Goal: Information Seeking & Learning: Learn about a topic

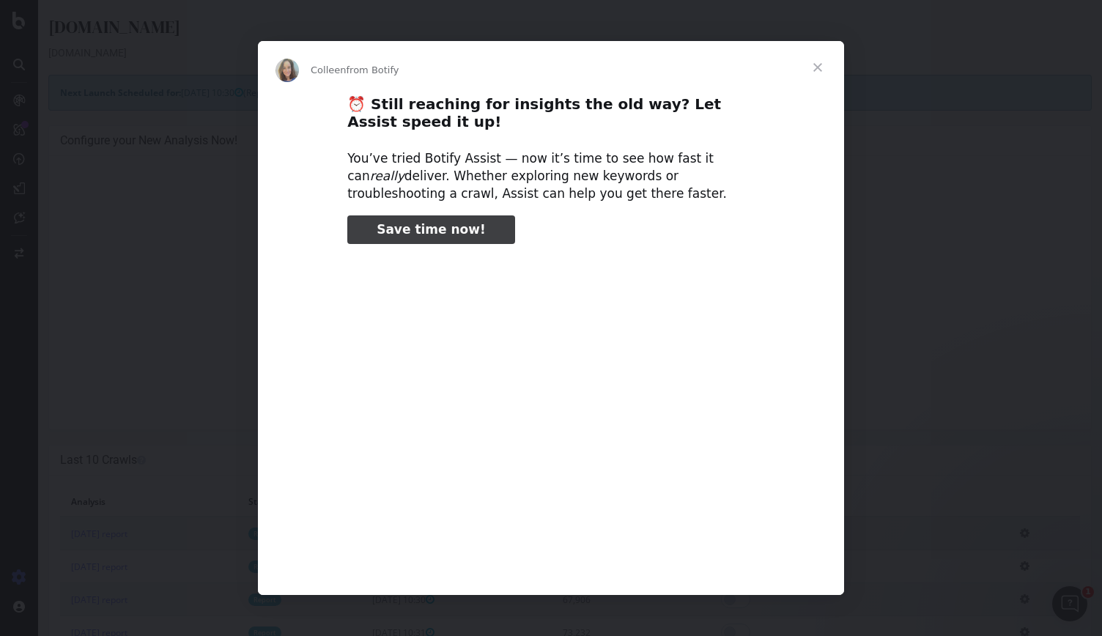
type input "54027"
click at [813, 67] on span "Close" at bounding box center [817, 67] width 53 height 53
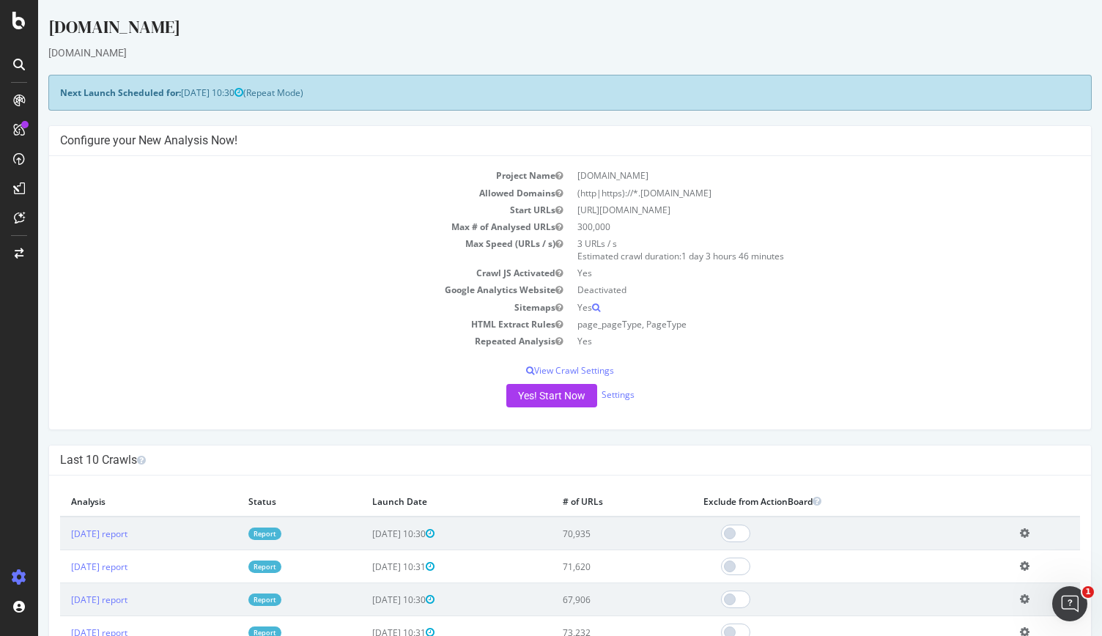
click at [18, 30] on div at bounding box center [19, 318] width 38 height 636
click at [18, 22] on icon at bounding box center [18, 21] width 13 height 18
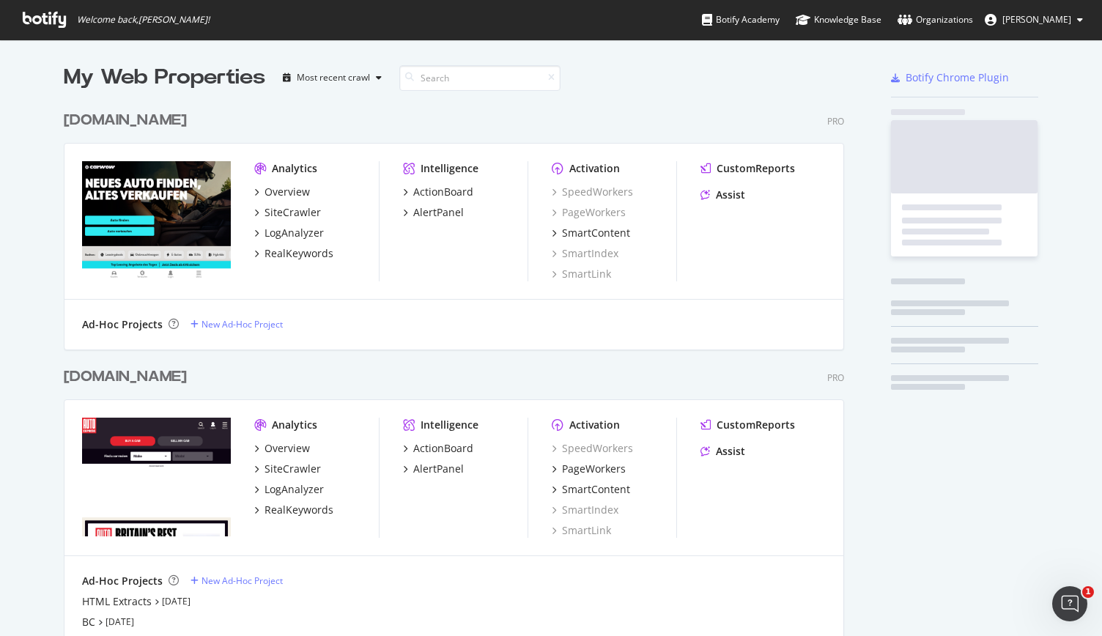
scroll to position [624, 1079]
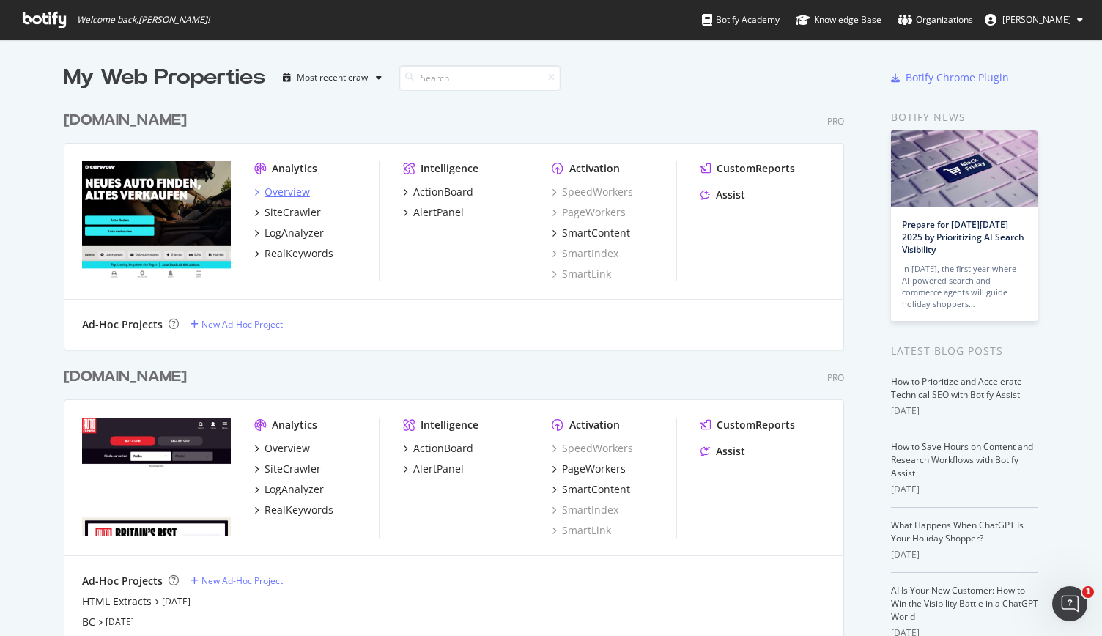
click at [278, 191] on div "Overview" at bounding box center [286, 192] width 45 height 15
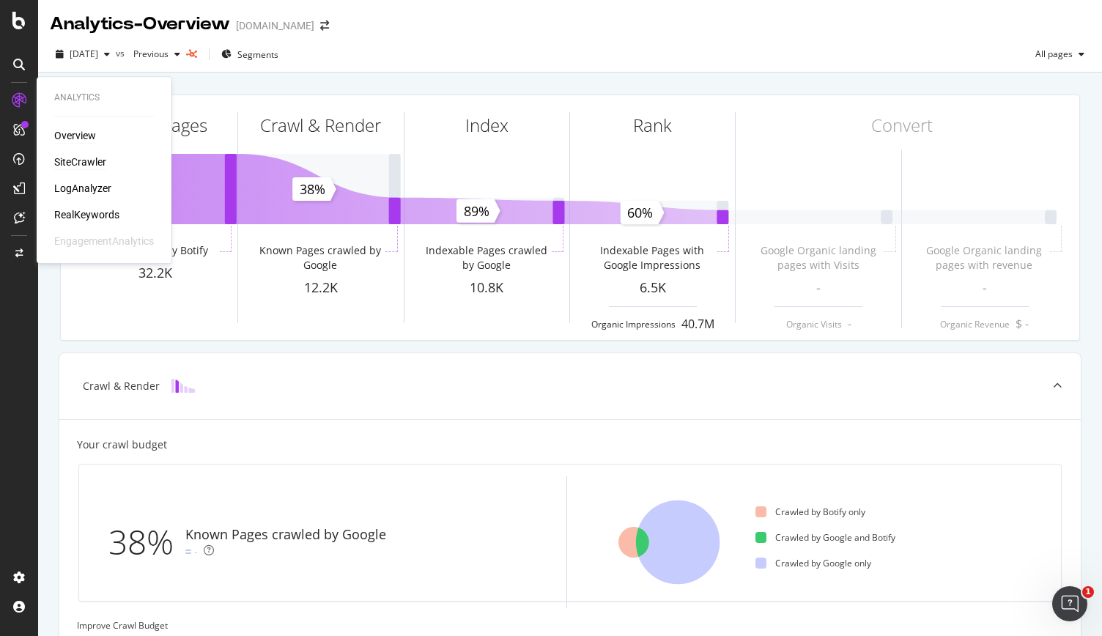
click at [100, 160] on div "SiteCrawler" at bounding box center [80, 162] width 52 height 15
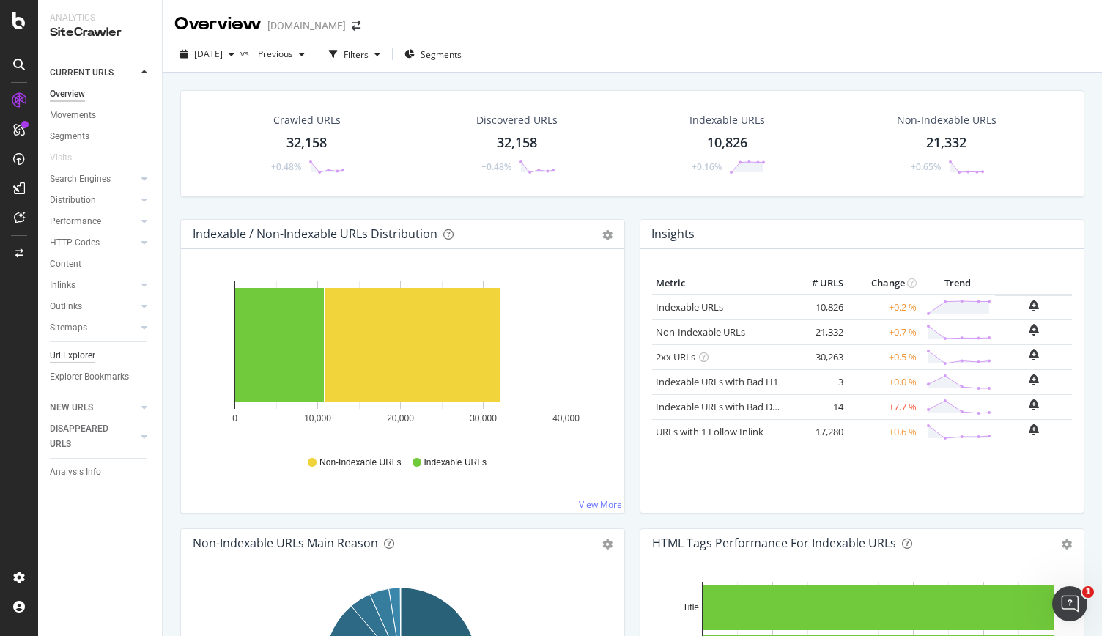
drag, startPoint x: 79, startPoint y: 355, endPoint x: 91, endPoint y: 355, distance: 11.7
click at [79, 356] on div "Url Explorer" at bounding box center [72, 355] width 45 height 15
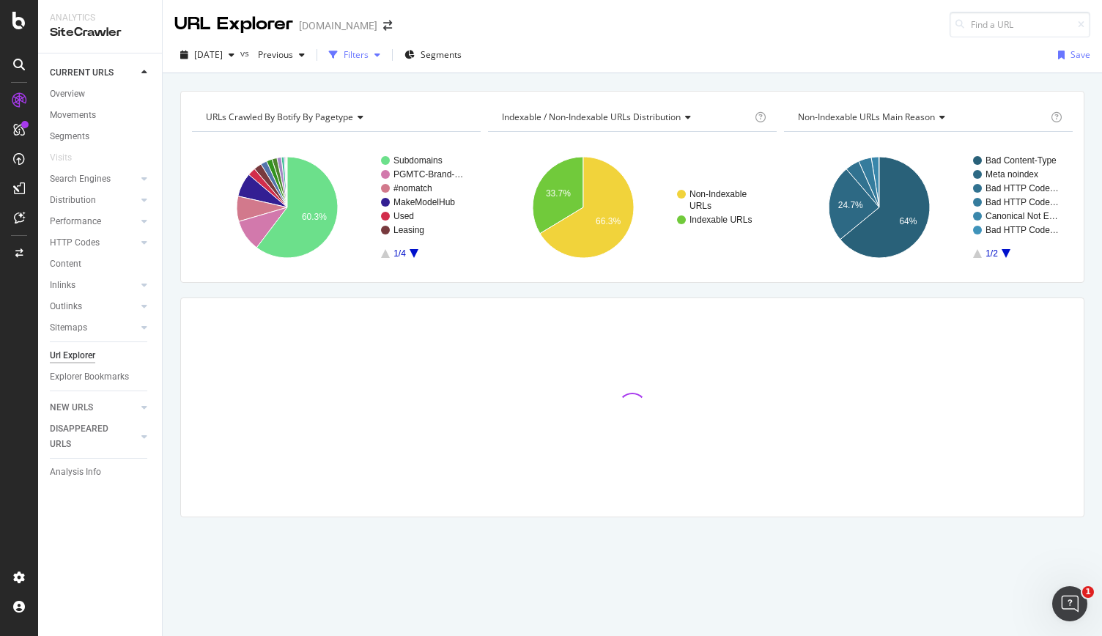
click at [385, 64] on div "Filters" at bounding box center [354, 55] width 63 height 22
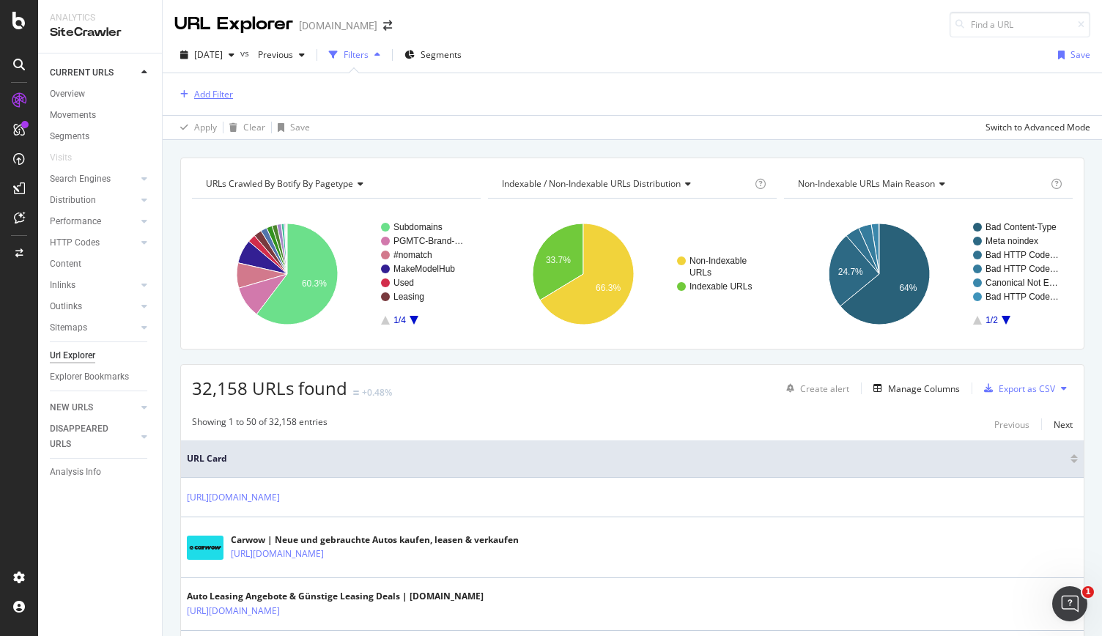
click at [197, 97] on div "Add Filter" at bounding box center [213, 94] width 39 height 12
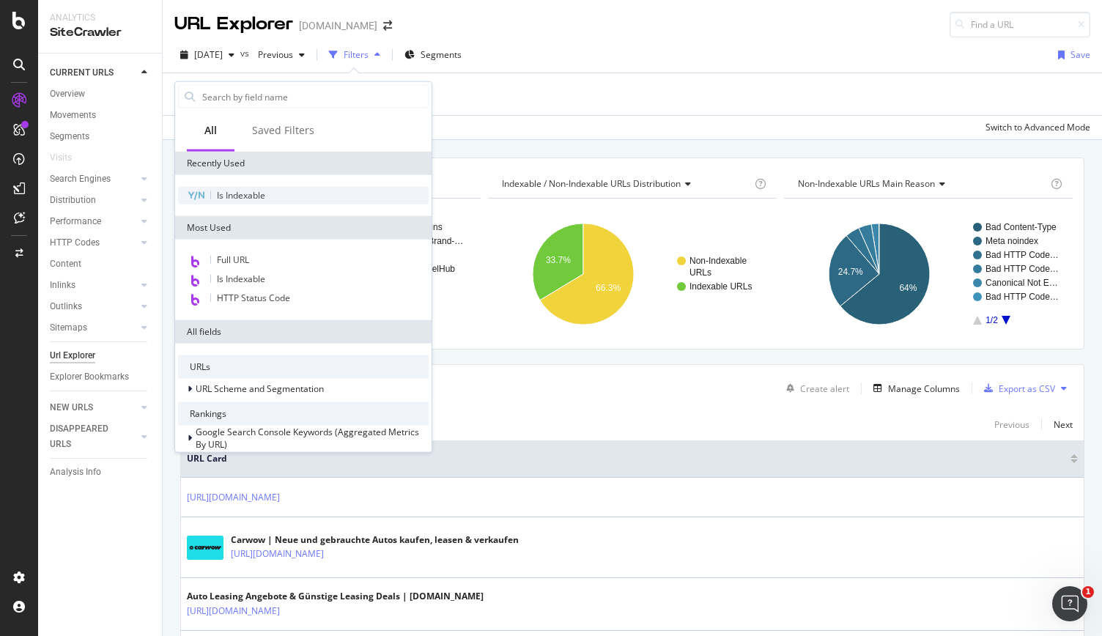
click at [244, 197] on span "Is Indexable" at bounding box center [241, 195] width 48 height 12
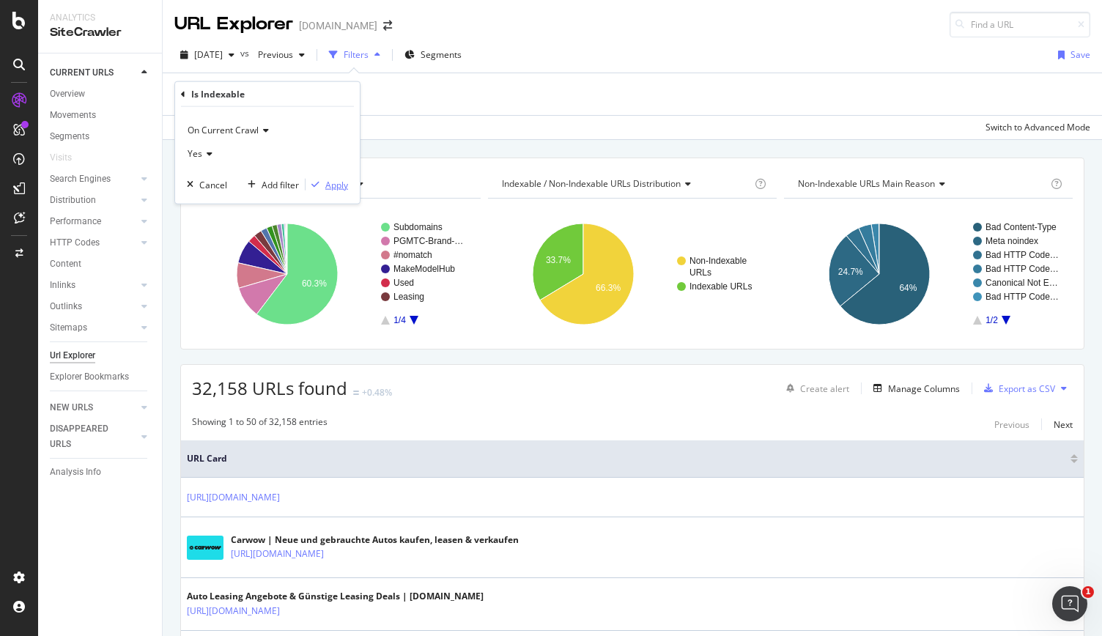
click at [330, 183] on div "Apply" at bounding box center [336, 184] width 23 height 12
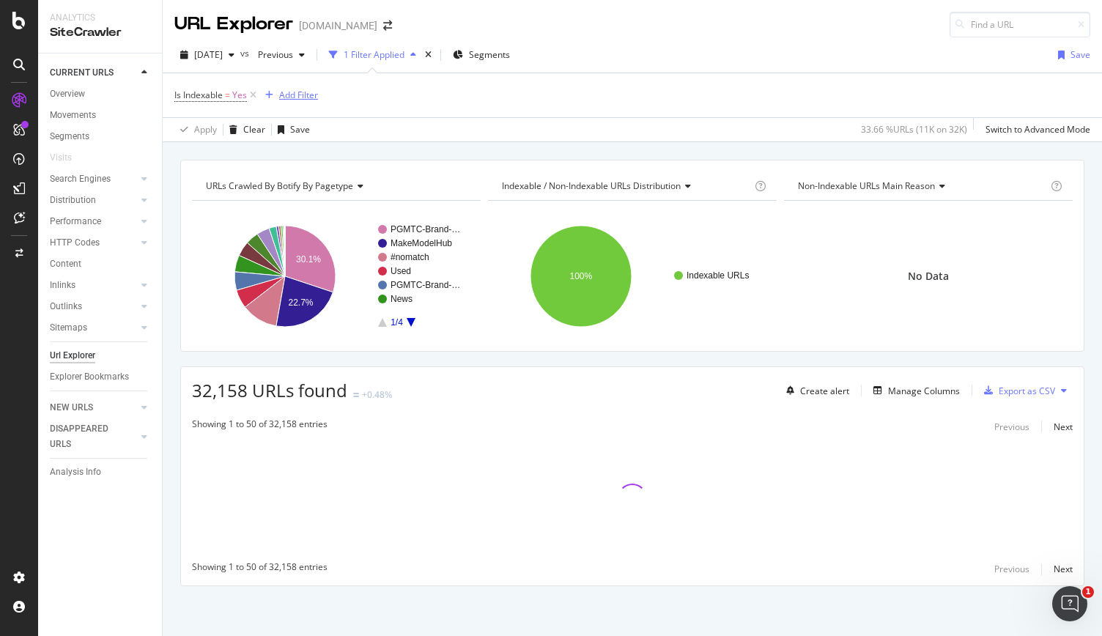
click at [300, 94] on div "Add Filter" at bounding box center [298, 95] width 39 height 12
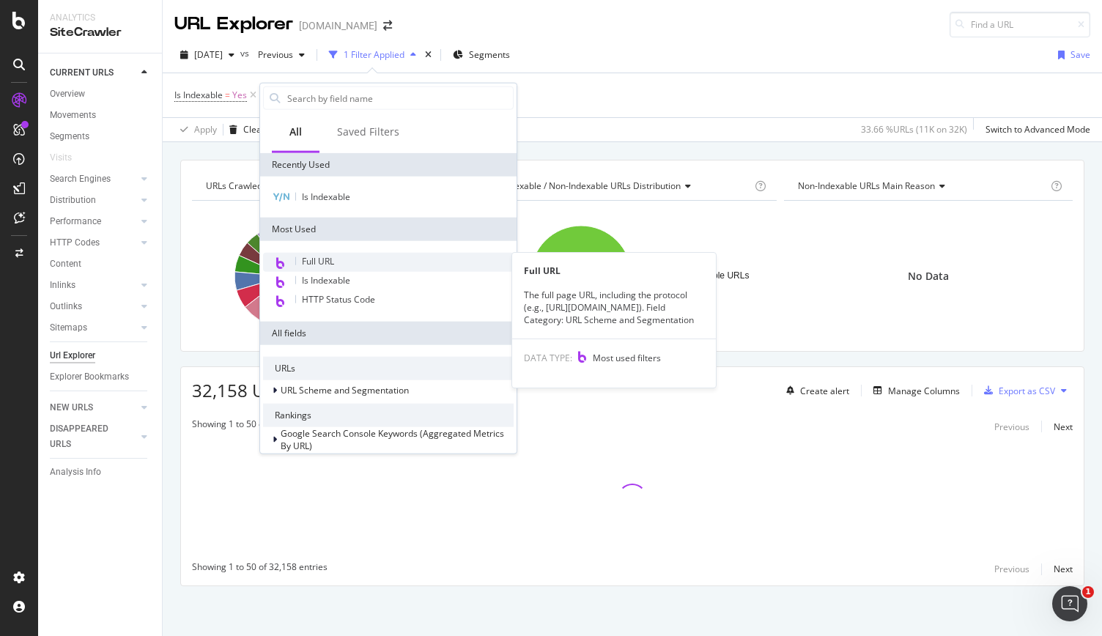
click at [323, 255] on span "Full URL" at bounding box center [318, 261] width 32 height 12
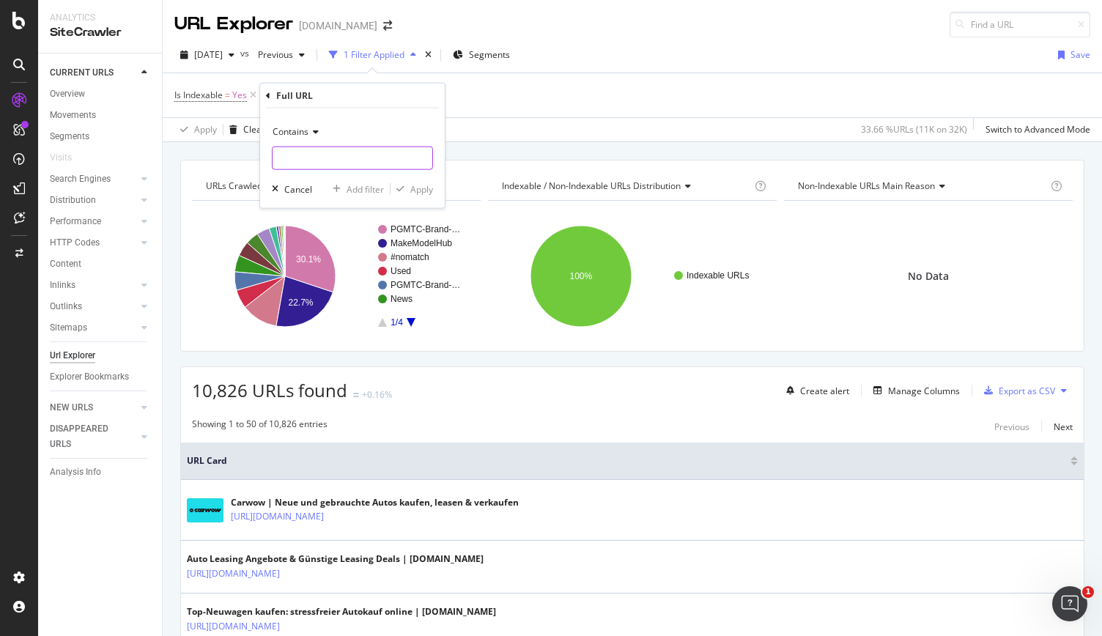
click at [311, 163] on input "text" at bounding box center [352, 157] width 160 height 23
type input "/angebote"
click at [403, 190] on icon "button" at bounding box center [400, 189] width 8 height 9
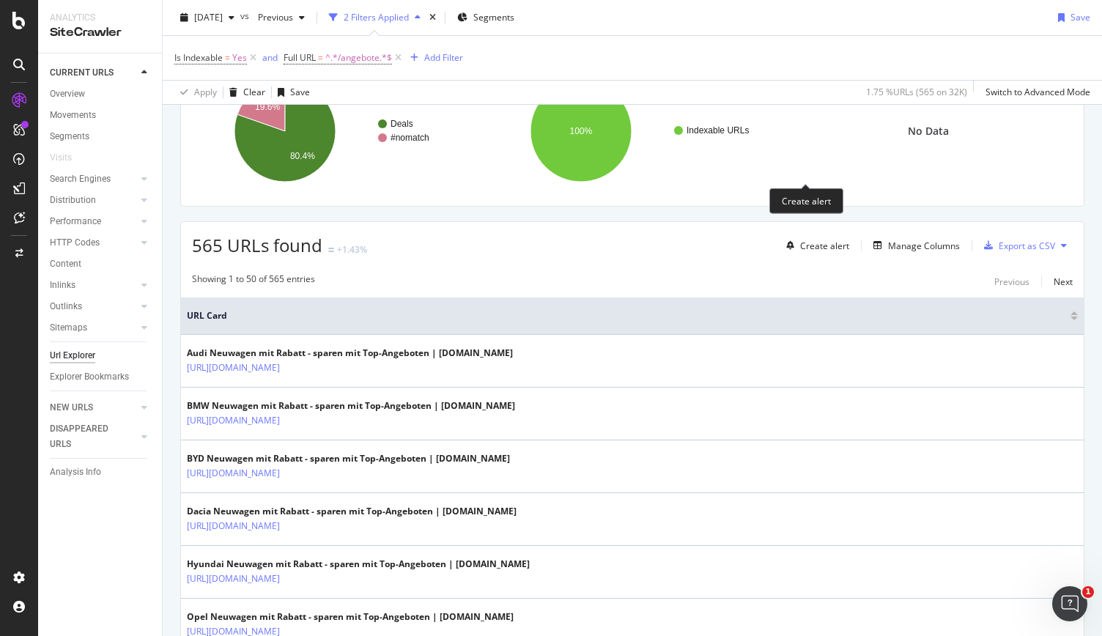
scroll to position [73, 0]
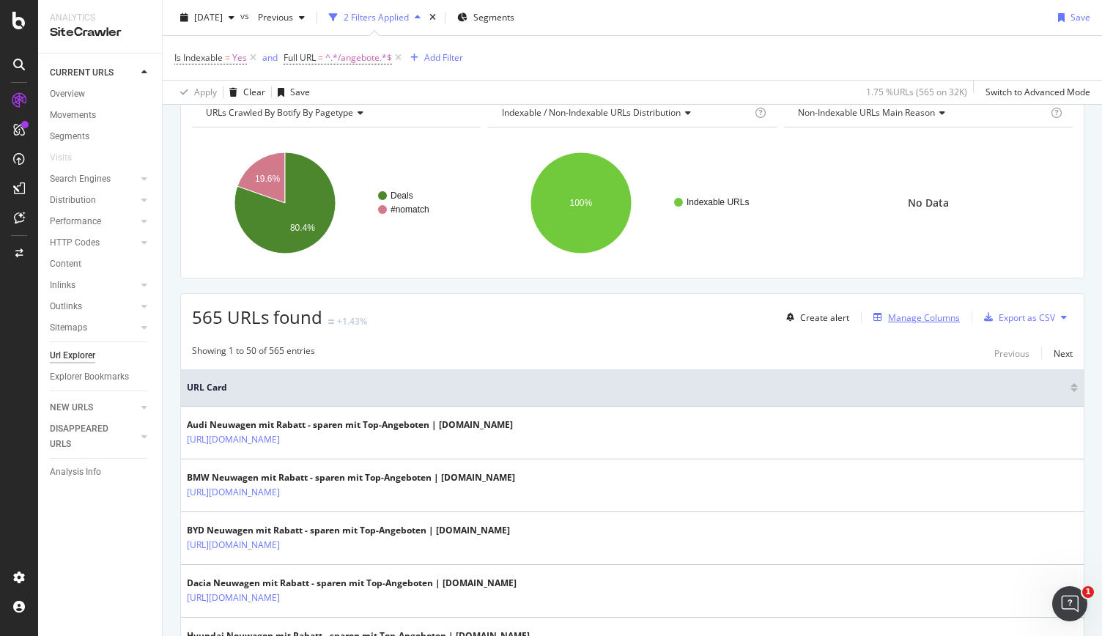
click at [888, 315] on div "Manage Columns" at bounding box center [924, 317] width 72 height 12
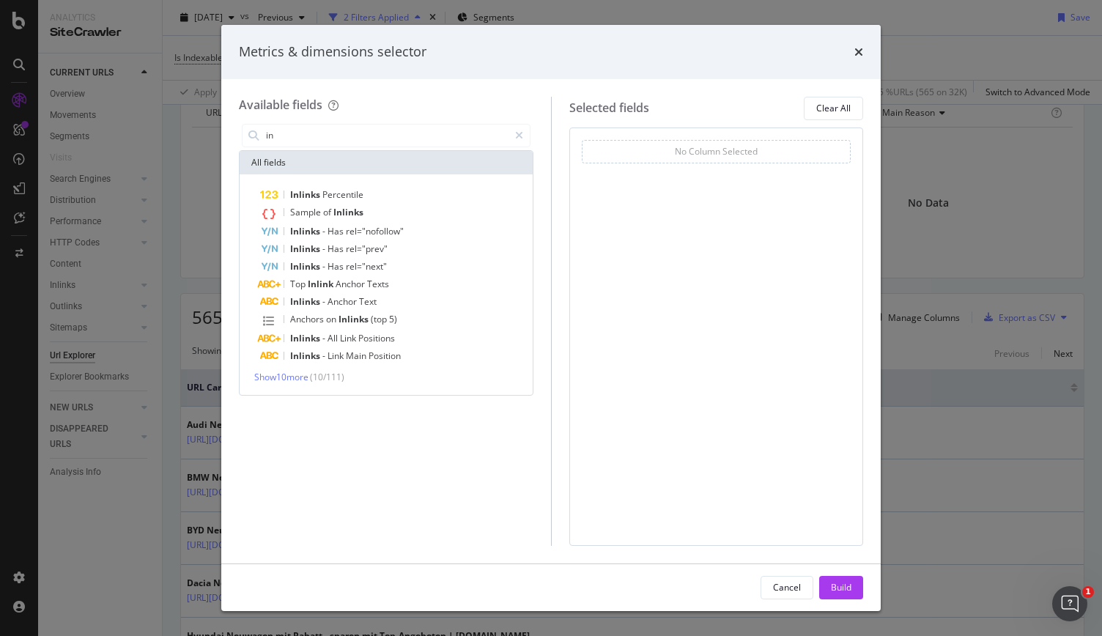
type input "i"
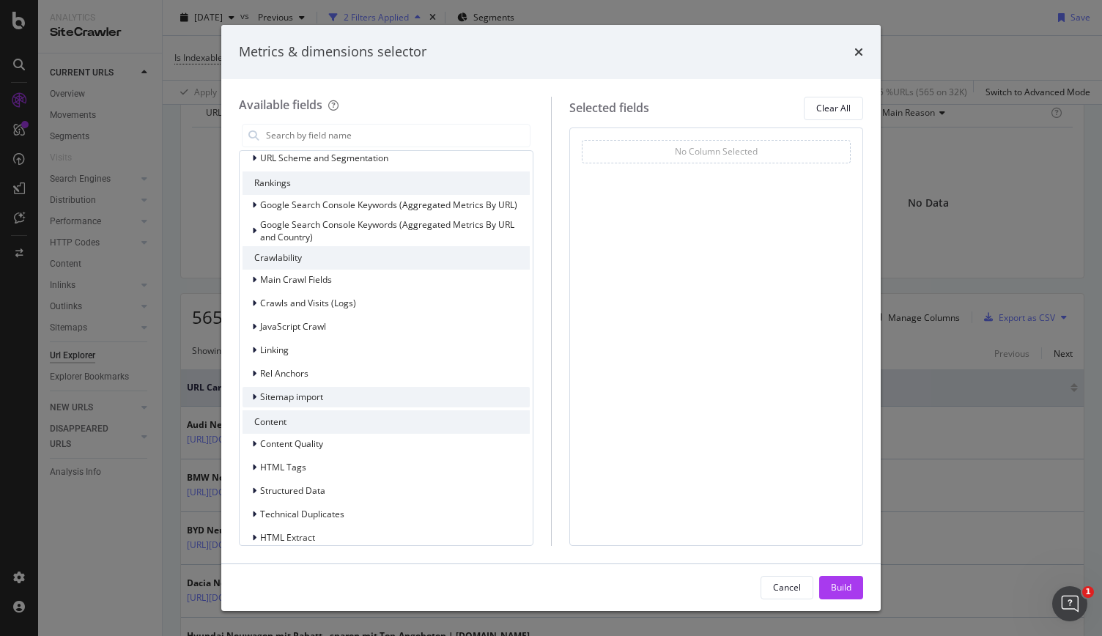
scroll to position [122, 0]
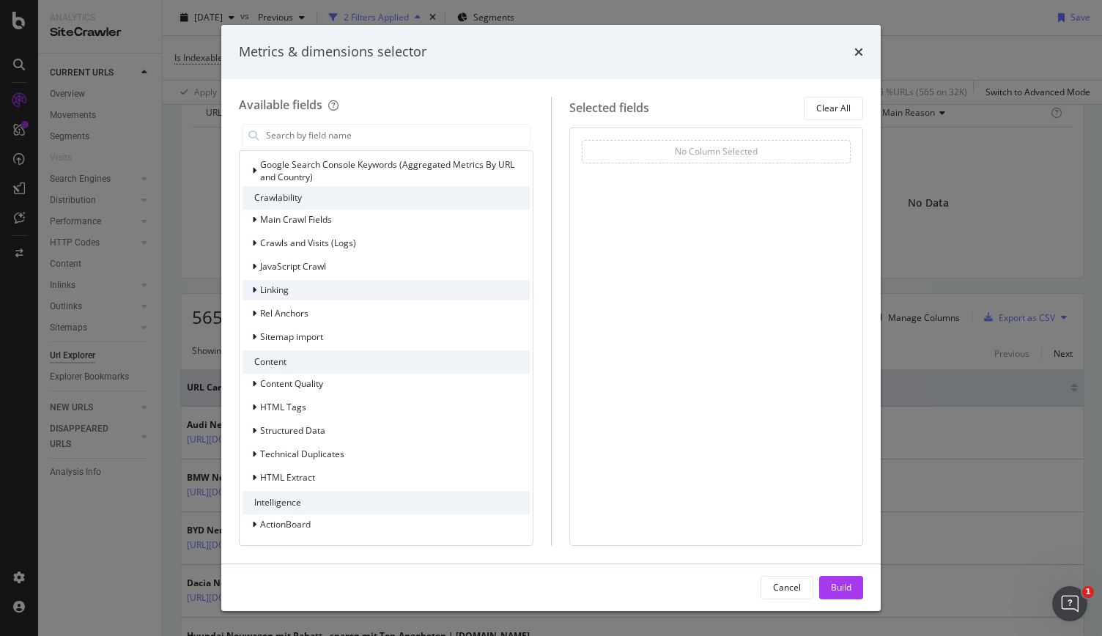
click at [275, 289] on span "Linking" at bounding box center [274, 289] width 29 height 12
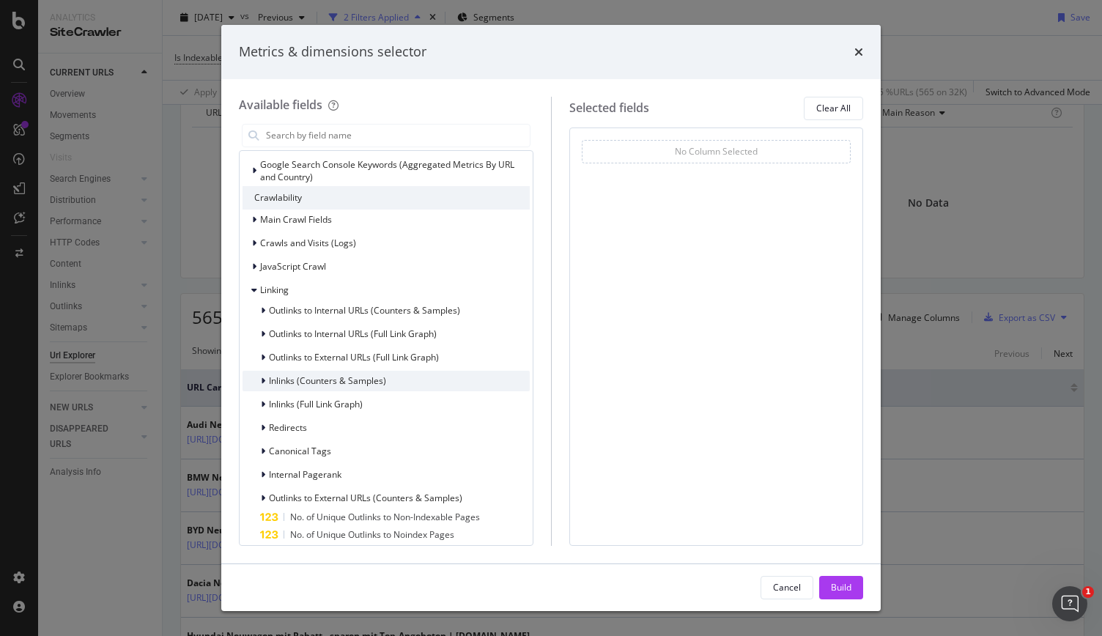
click at [310, 374] on span "Inlinks (Counters & Samples)" at bounding box center [327, 380] width 117 height 12
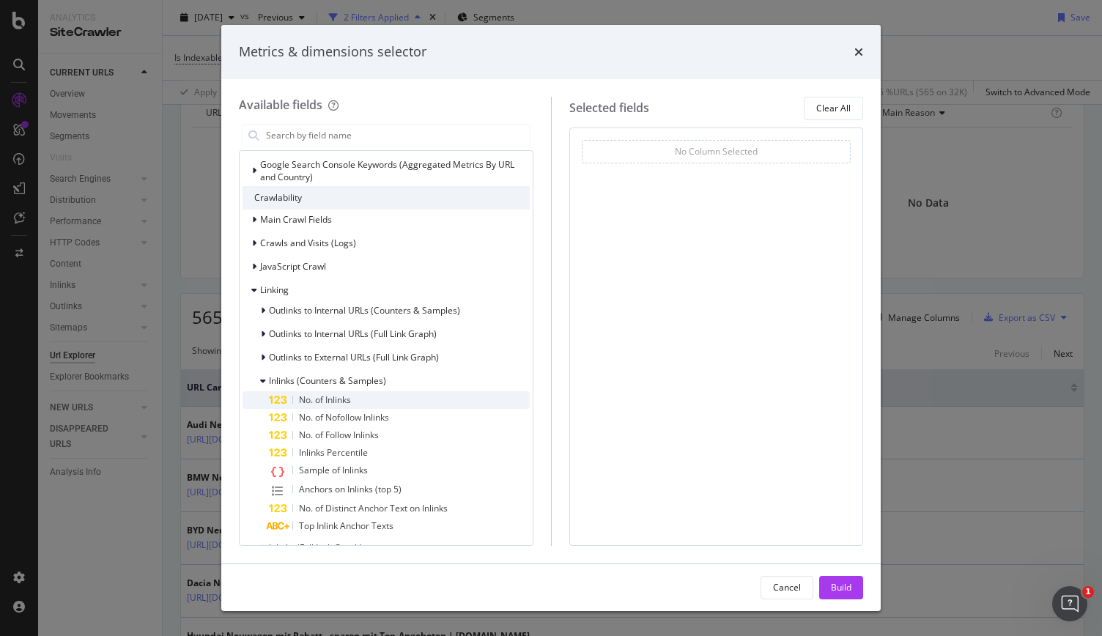
click at [311, 397] on span "No. of Inlinks" at bounding box center [325, 399] width 52 height 12
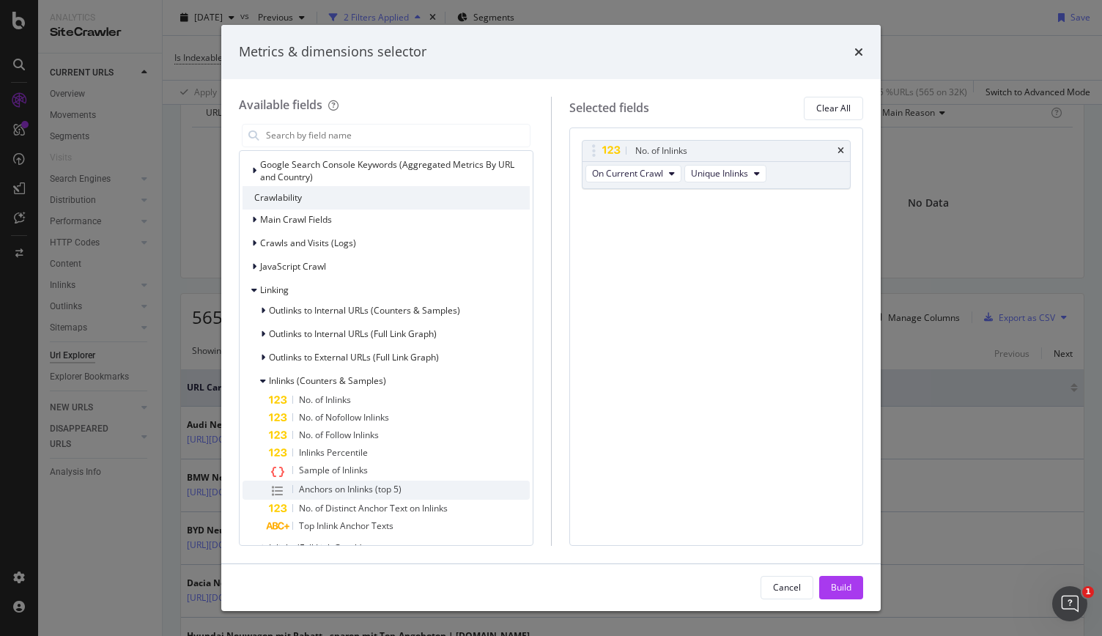
click at [406, 481] on div "Anchors on Inlinks (top 5)" at bounding box center [399, 489] width 261 height 19
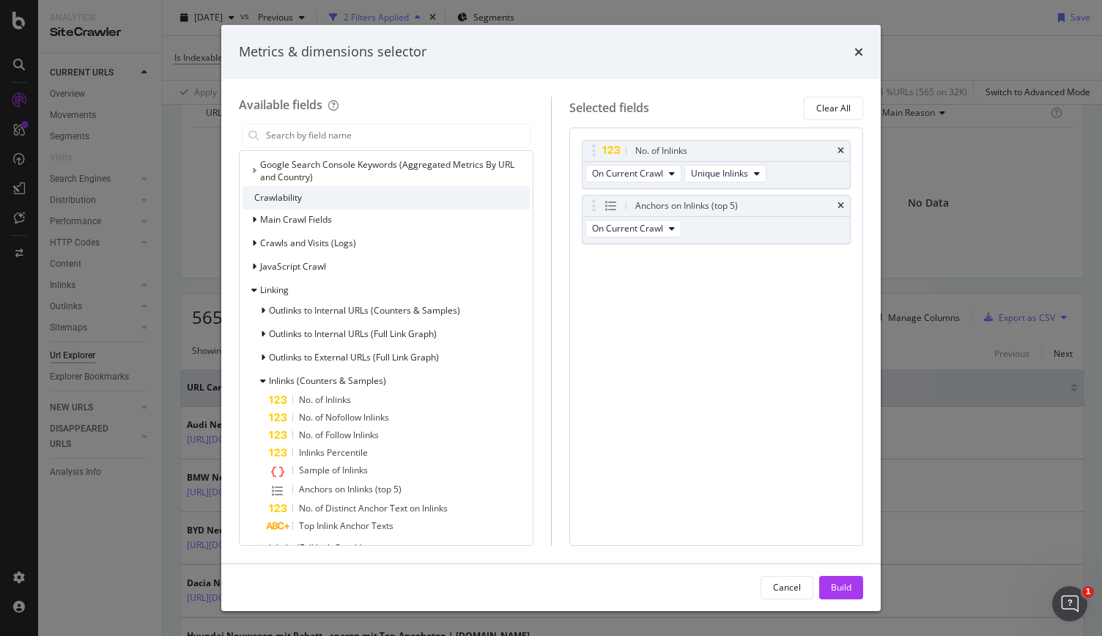
click at [836, 581] on div "Build" at bounding box center [841, 587] width 21 height 12
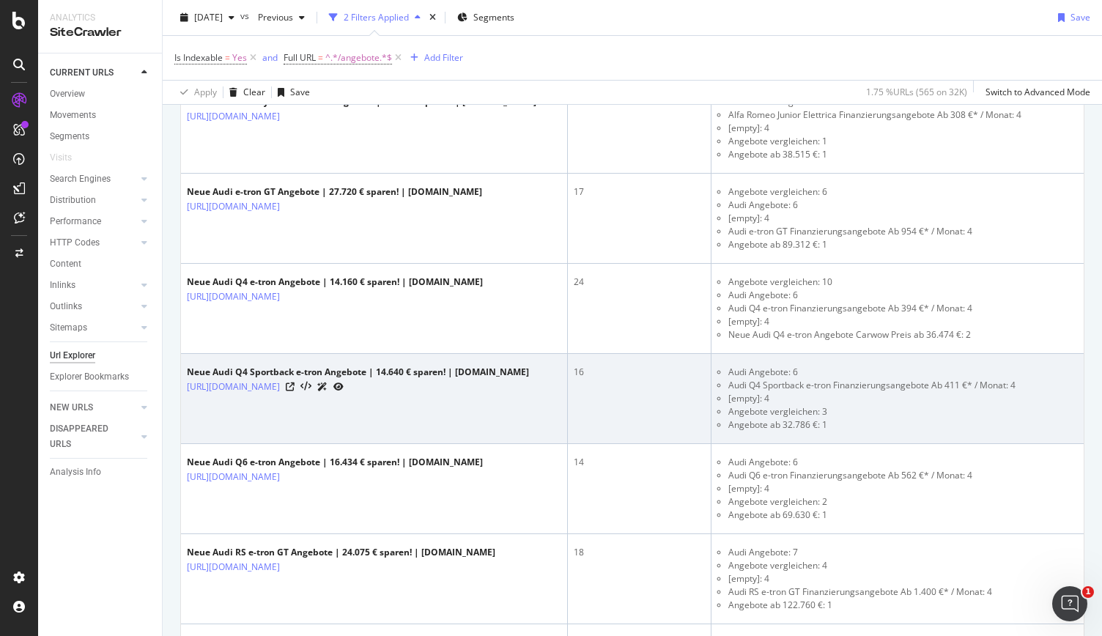
scroll to position [2344, 0]
